Goal: Task Accomplishment & Management: Complete application form

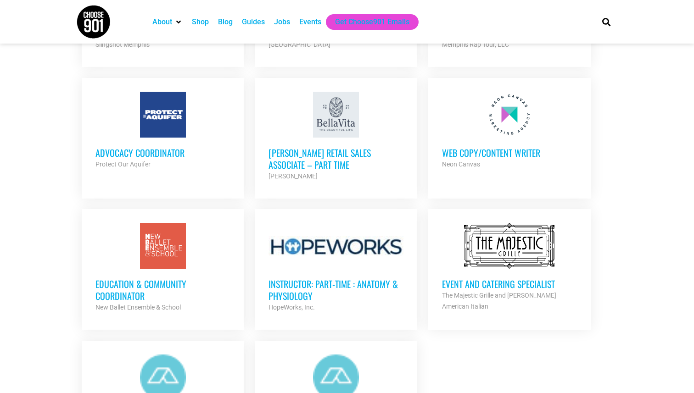
scroll to position [885, 0]
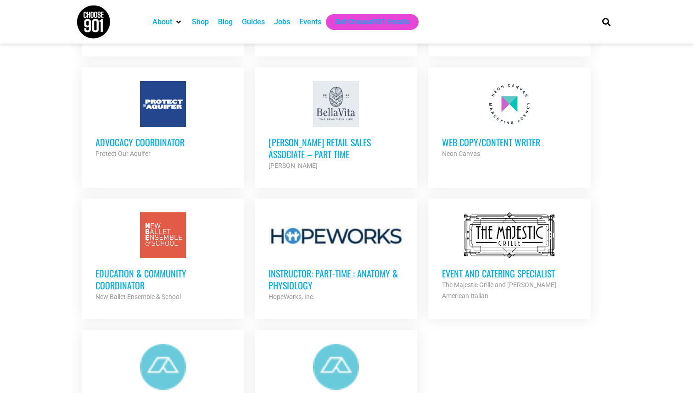
click at [144, 268] on h3 "Education & Community Coordinator" at bounding box center [162, 280] width 135 height 24
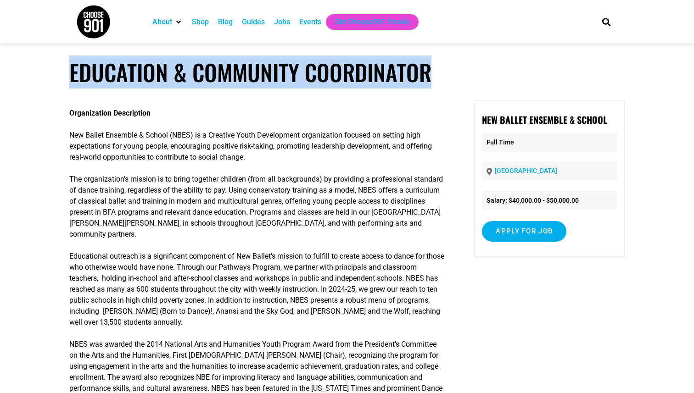
drag, startPoint x: 431, startPoint y: 73, endPoint x: 69, endPoint y: 70, distance: 362.1
click at [69, 70] on h1 "Education & Community Coordinator" at bounding box center [346, 72] width 555 height 27
copy h1 "Education & Community Coordinator"
click at [278, 23] on div "Jobs" at bounding box center [282, 22] width 16 height 11
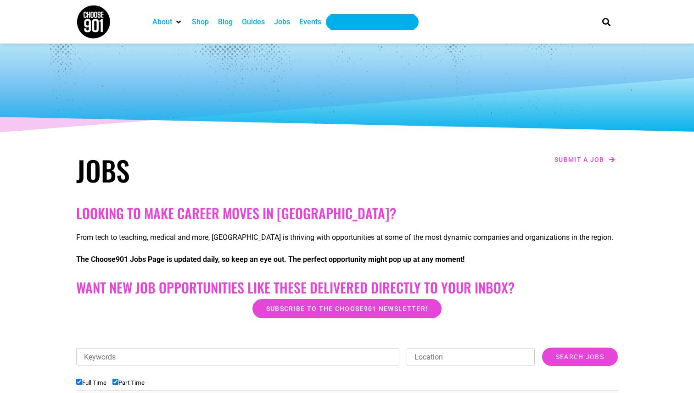
click at [370, 26] on div "Get Choose901 Emails" at bounding box center [372, 22] width 74 height 11
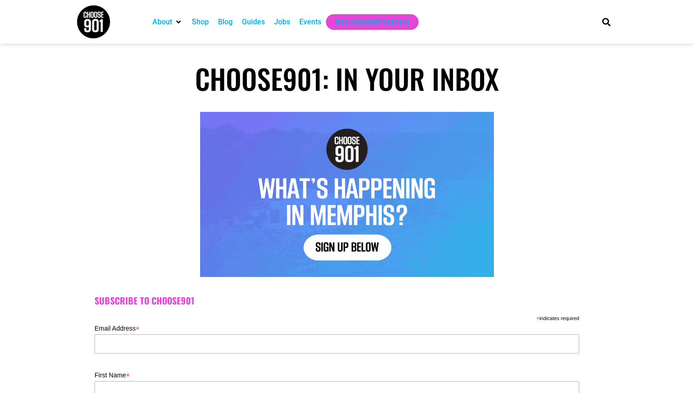
click at [279, 21] on div "Jobs" at bounding box center [282, 22] width 16 height 11
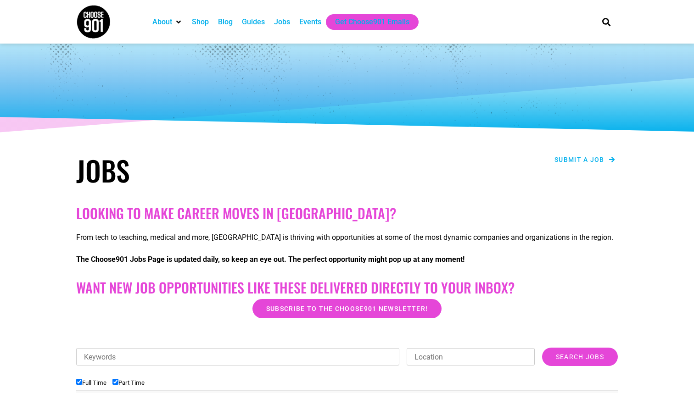
click at [579, 160] on span "Submit a job" at bounding box center [579, 159] width 50 height 6
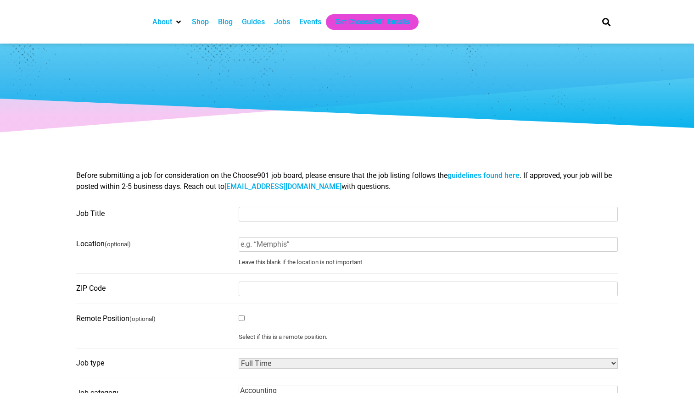
select select
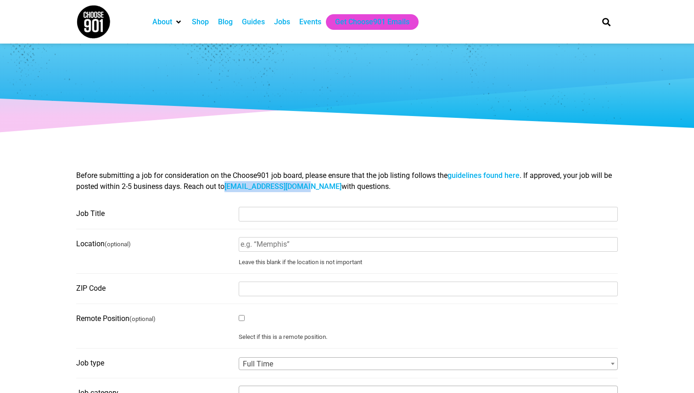
drag, startPoint x: 312, startPoint y: 186, endPoint x: 228, endPoint y: 188, distance: 84.5
click at [228, 188] on span "Before submitting a job for consideration on the Choose901 job board, please en…" at bounding box center [344, 181] width 536 height 20
copy link "[EMAIL_ADDRESS][DOMAIN_NAME]"
